Goal: Task Accomplishment & Management: Manage account settings

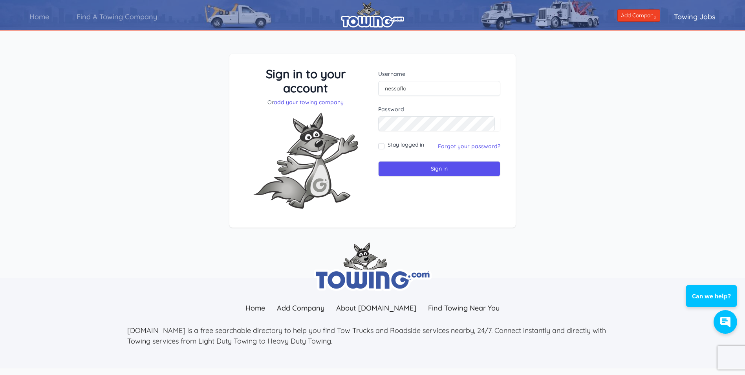
scroll to position [37, 0]
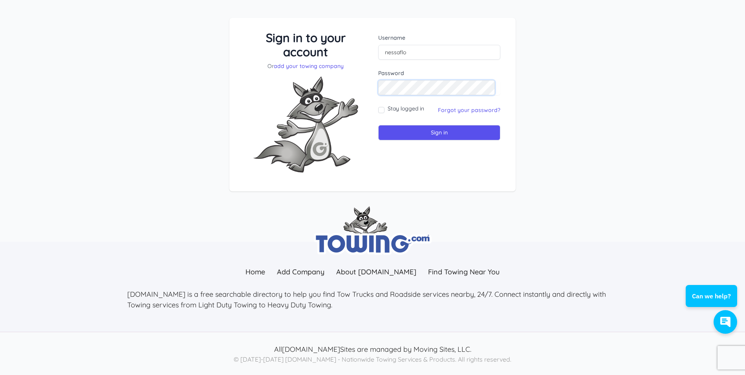
click at [378, 125] on input "Sign in" at bounding box center [439, 132] width 122 height 15
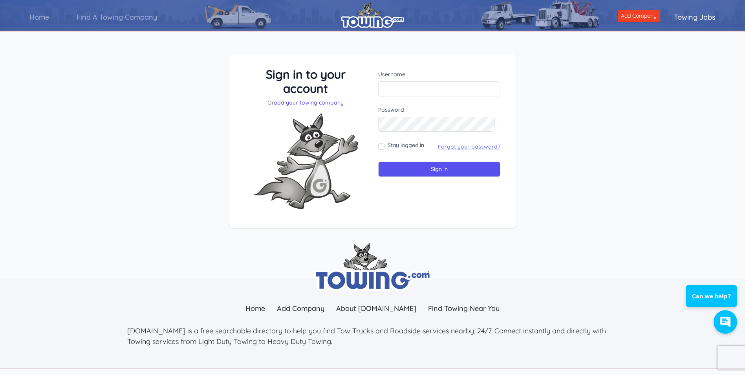
click at [475, 145] on link "Forgot your password?" at bounding box center [469, 146] width 62 height 7
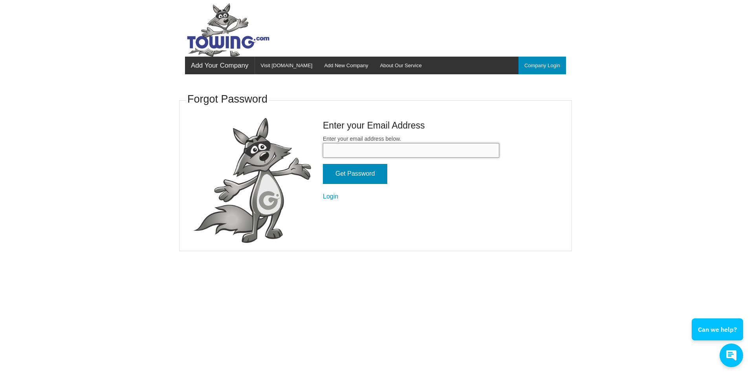
click at [358, 149] on input "Enter your email address below." at bounding box center [411, 150] width 176 height 15
type input "nessa772009@hotmail.com"
click at [356, 178] on input "Get Password" at bounding box center [355, 174] width 64 height 20
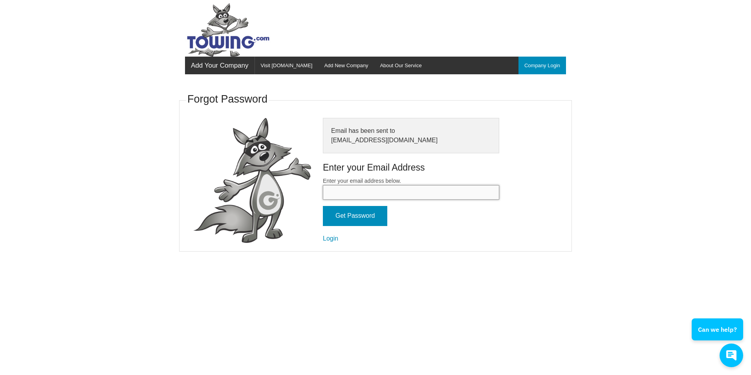
click at [351, 194] on input "Enter your email address below." at bounding box center [411, 192] width 176 height 15
type input "nessa772009@hotmail.com"
click at [362, 222] on input "Get Password" at bounding box center [355, 216] width 64 height 20
click at [355, 196] on input "Enter your email address below." at bounding box center [411, 192] width 176 height 15
type input "nessa772009@hotmail.com"
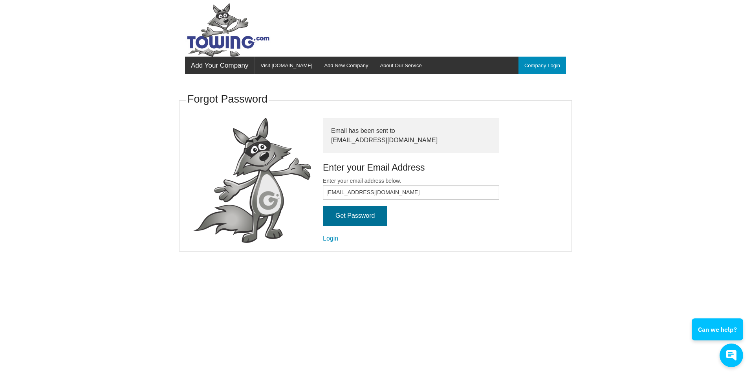
click at [361, 217] on input "Get Password" at bounding box center [355, 216] width 64 height 20
click at [332, 240] on link "Login" at bounding box center [330, 238] width 15 height 7
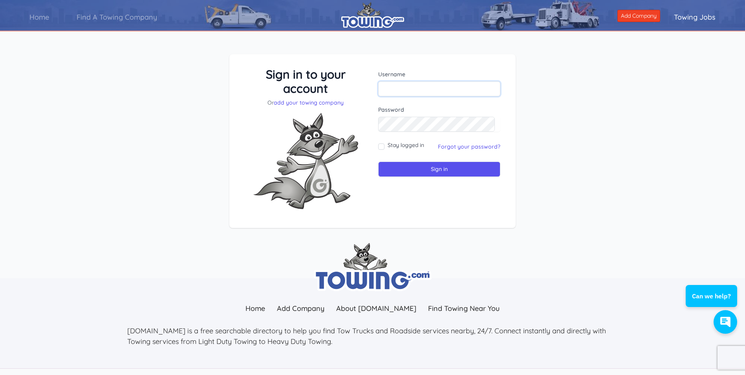
click at [392, 86] on input "text" at bounding box center [439, 88] width 122 height 15
type input "nessaflo"
click at [435, 192] on div "Username nessaflo Password Stay logged in Sign in" at bounding box center [439, 141] width 134 height 148
click at [378, 161] on input "Sign in" at bounding box center [439, 168] width 122 height 15
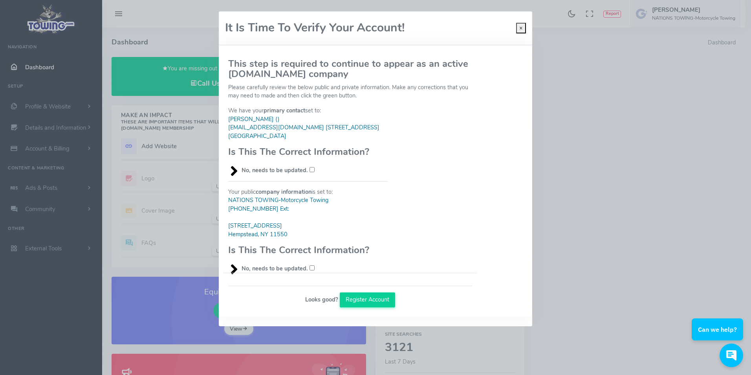
click at [310, 169] on input "No, needs to be updated." at bounding box center [312, 169] width 5 height 5
checkbox input "true"
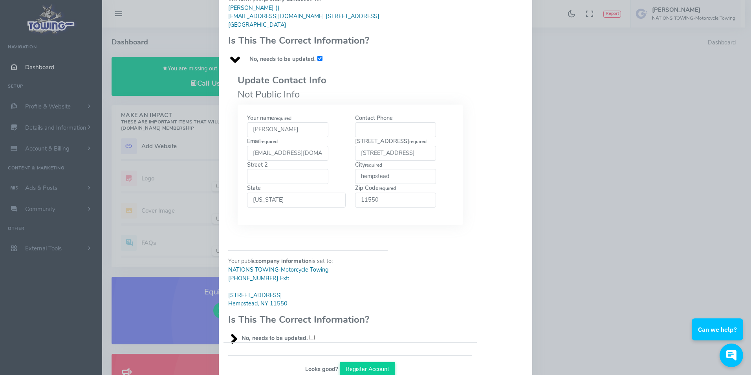
scroll to position [143, 0]
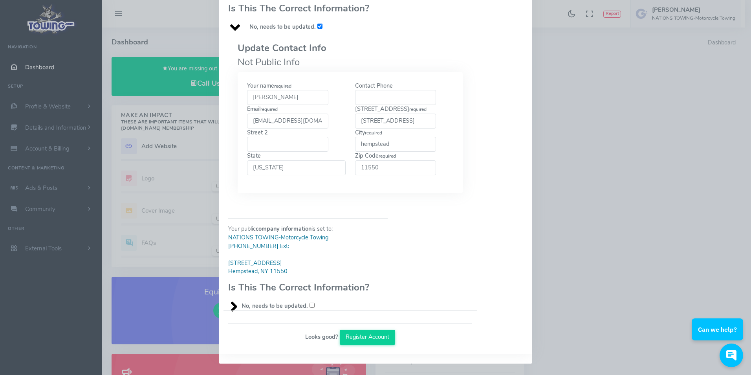
click at [310, 305] on input "No, needs to be updated." at bounding box center [312, 305] width 5 height 5
checkbox input "true"
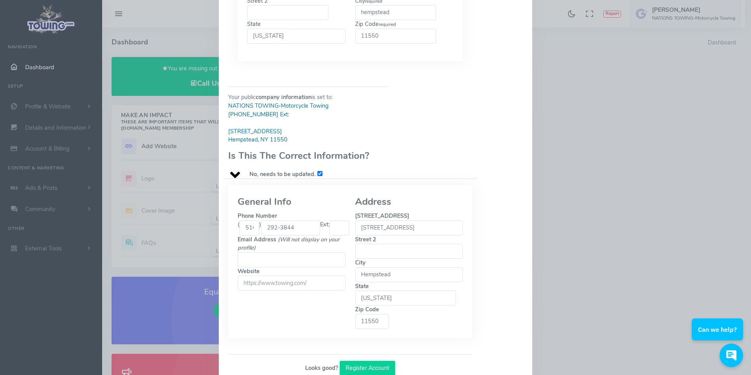
scroll to position [282, 0]
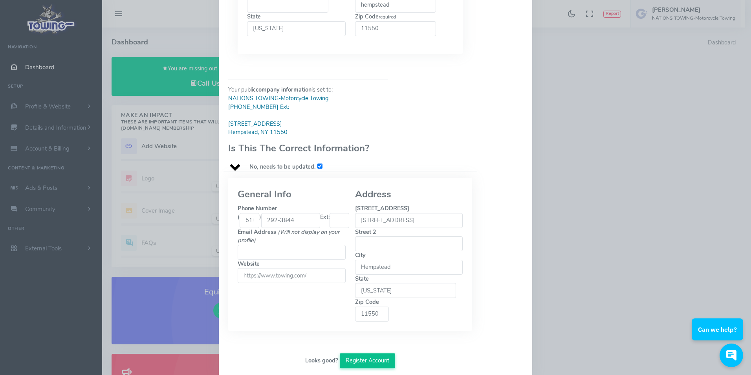
click at [383, 353] on button "Register Account" at bounding box center [368, 360] width 56 height 15
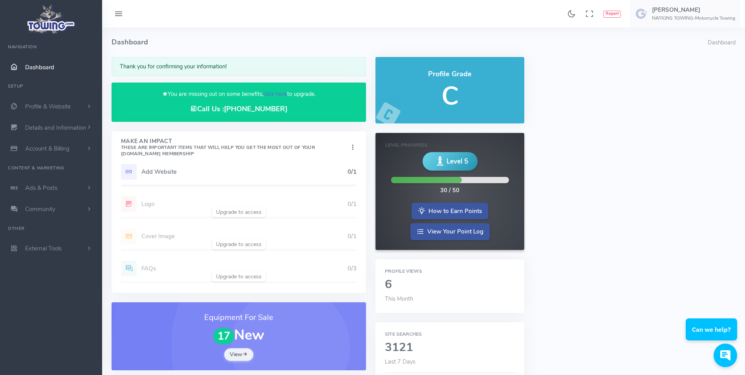
click at [279, 91] on link "click here" at bounding box center [276, 94] width 24 height 8
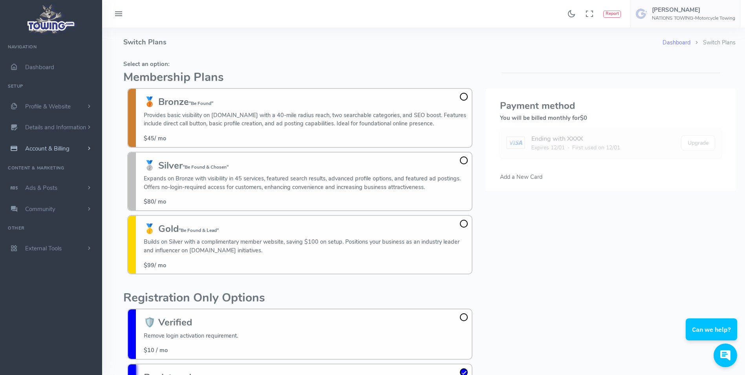
click at [66, 147] on span "Account & Billing" at bounding box center [47, 149] width 44 height 8
click at [55, 164] on link "Update Payment" at bounding box center [61, 164] width 83 height 16
click at [521, 176] on span "Add a New Card" at bounding box center [521, 177] width 42 height 8
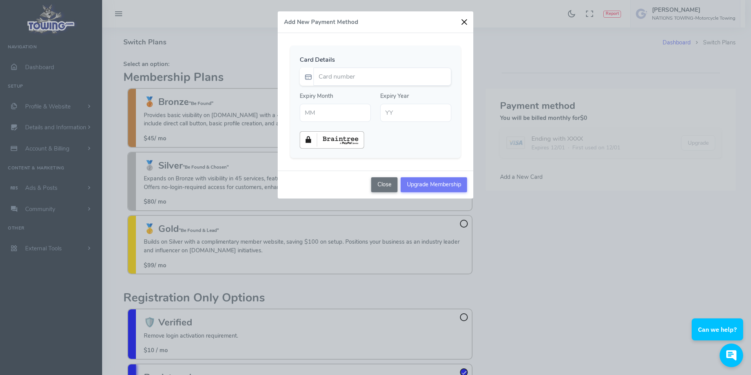
click at [464, 19] on button "button" at bounding box center [465, 22] width 12 height 12
